Goal: Navigation & Orientation: Find specific page/section

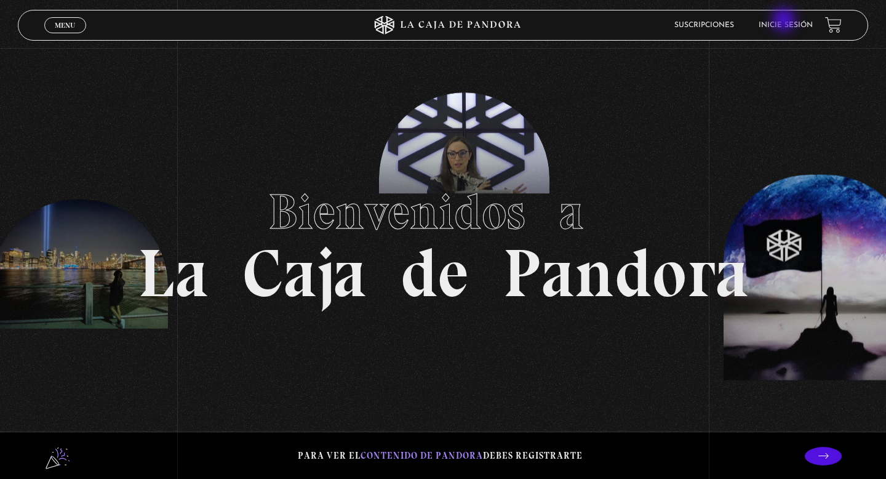
click at [785, 21] on li "Inicie sesión" at bounding box center [786, 24] width 54 height 19
click at [781, 24] on link "Inicie sesión" at bounding box center [786, 25] width 54 height 7
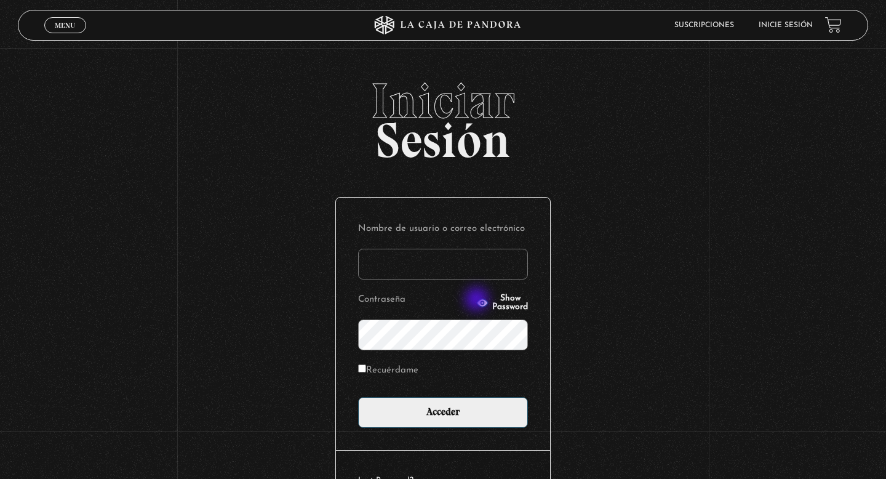
type input "danalv-86@hotmail.com"
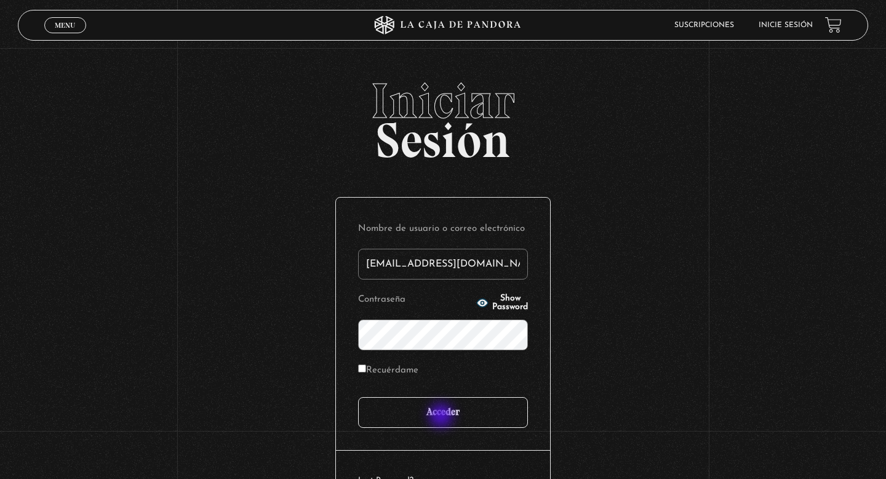
click at [442, 417] on input "Acceder" at bounding box center [443, 412] width 170 height 31
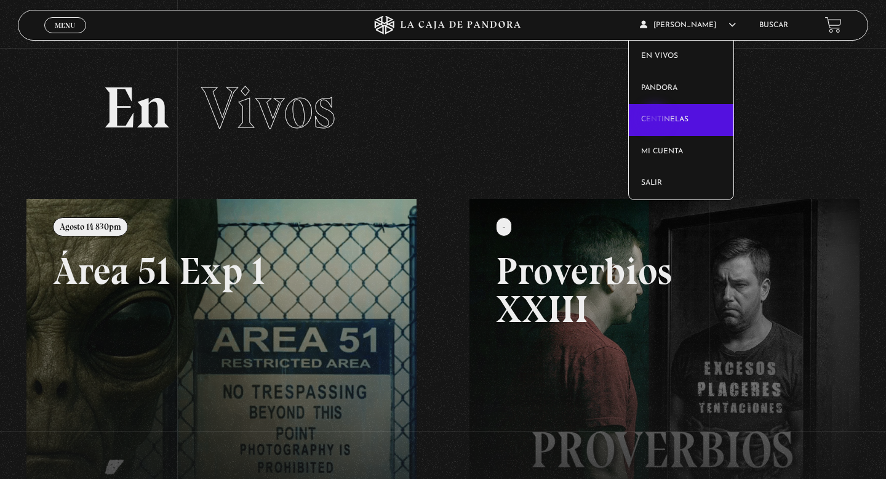
click at [657, 119] on link "Centinelas" at bounding box center [681, 120] width 105 height 32
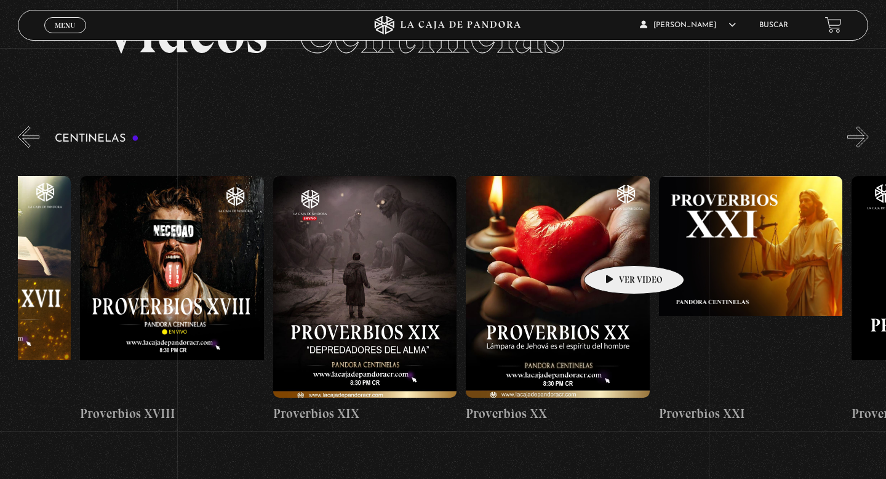
scroll to position [0, 3988]
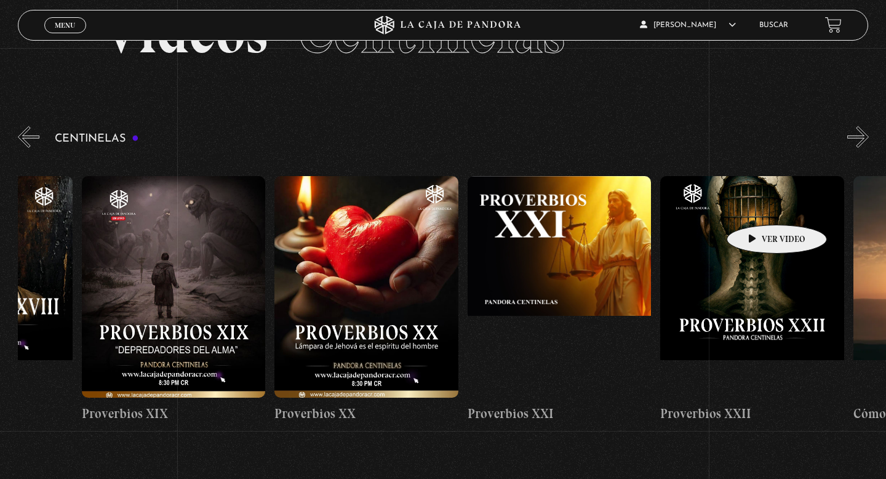
click at [757, 206] on figure at bounding box center [752, 287] width 184 height 222
